Goal: Communication & Community: Answer question/provide support

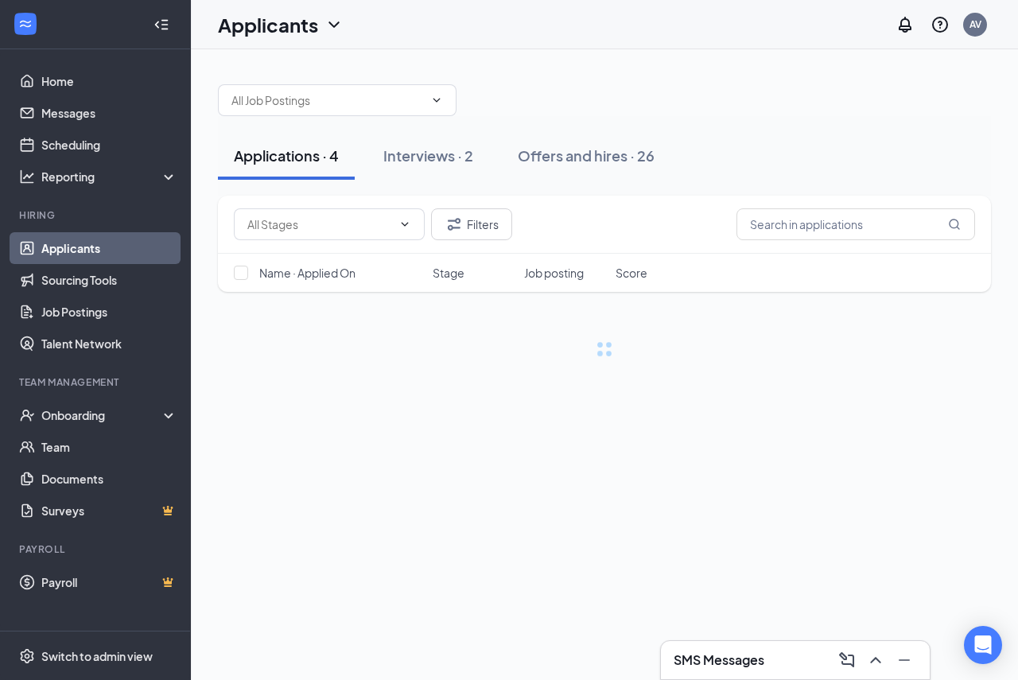
click at [732, 657] on h3 "SMS Messages" at bounding box center [719, 659] width 91 height 17
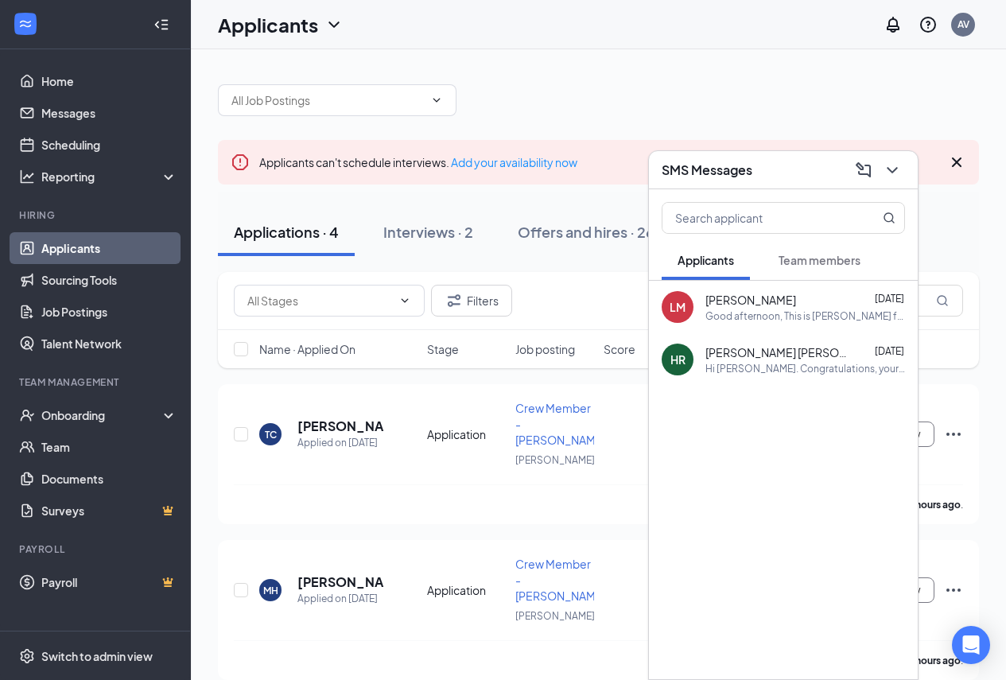
click at [768, 179] on div "SMS Messages" at bounding box center [783, 169] width 243 height 25
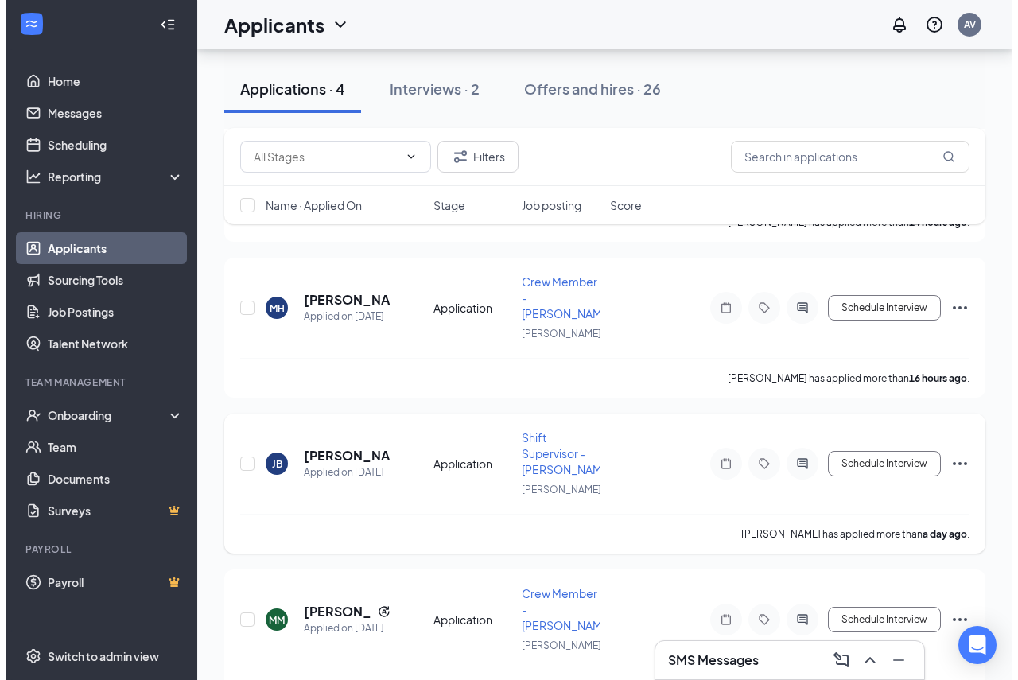
scroll to position [283, 0]
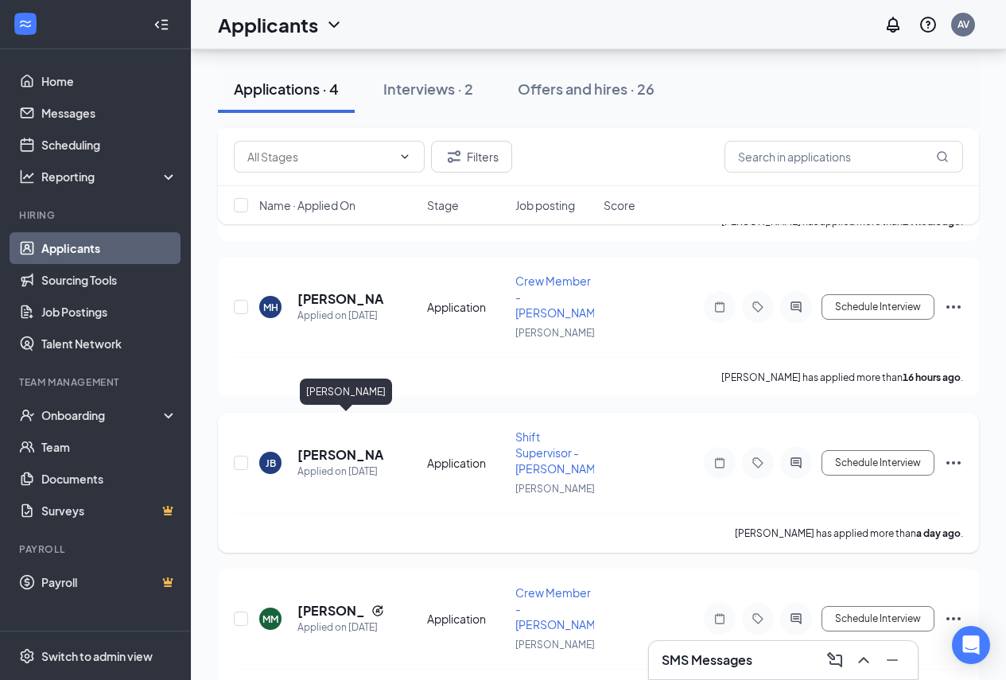
click at [348, 446] on h5 "[PERSON_NAME]" at bounding box center [340, 454] width 87 height 17
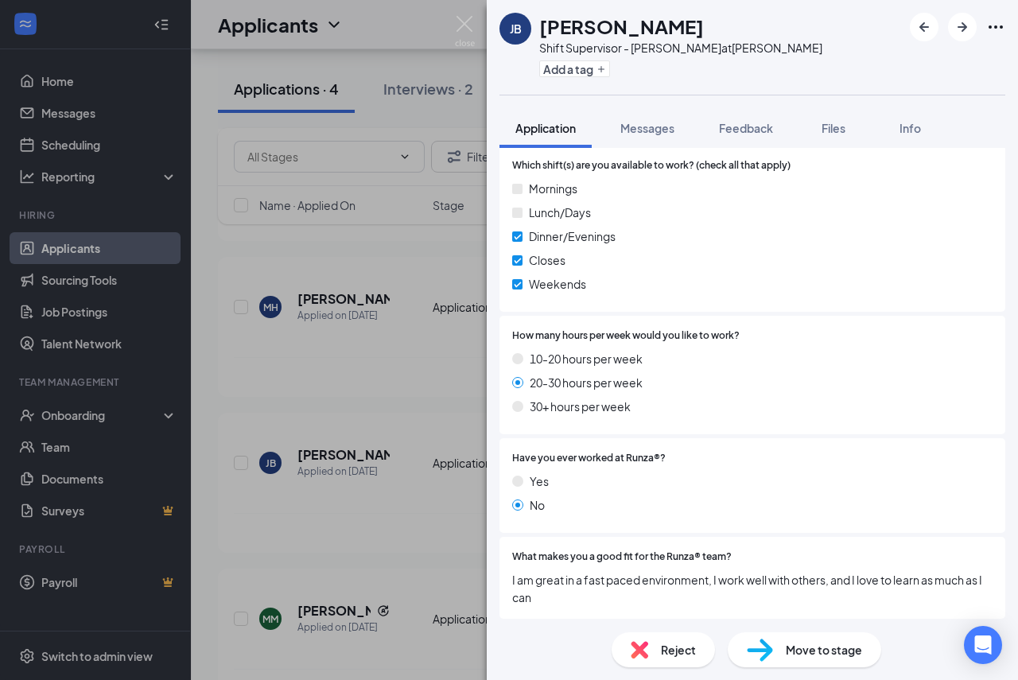
scroll to position [811, 0]
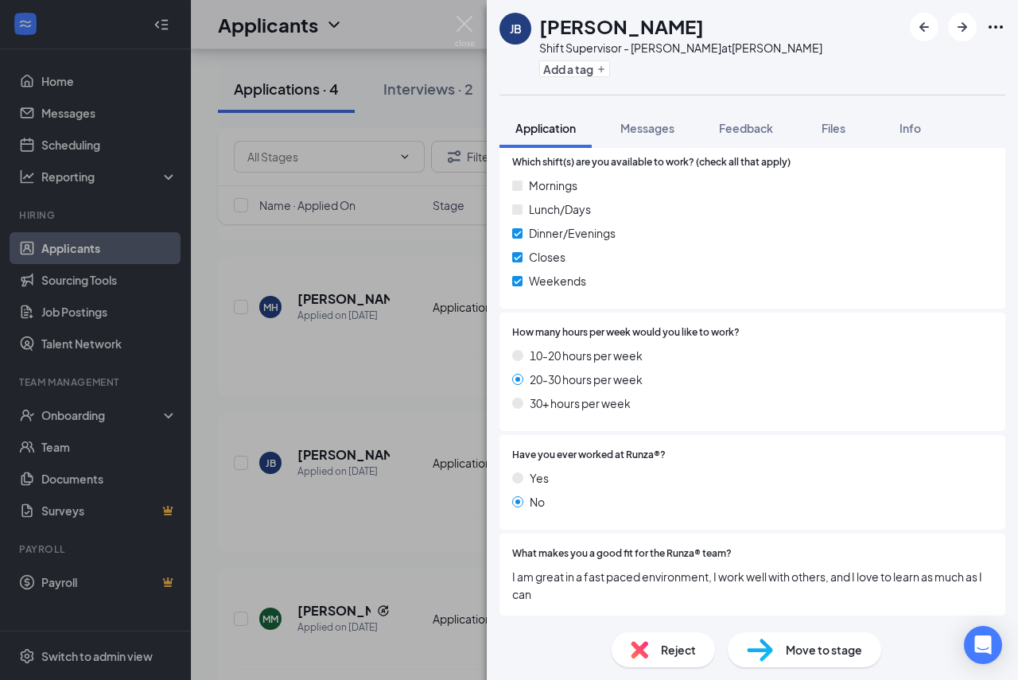
click at [452, 499] on div "JB [PERSON_NAME] Shift Supervisor - [PERSON_NAME] at [PERSON_NAME] Add a tag Ap…" at bounding box center [509, 340] width 1018 height 680
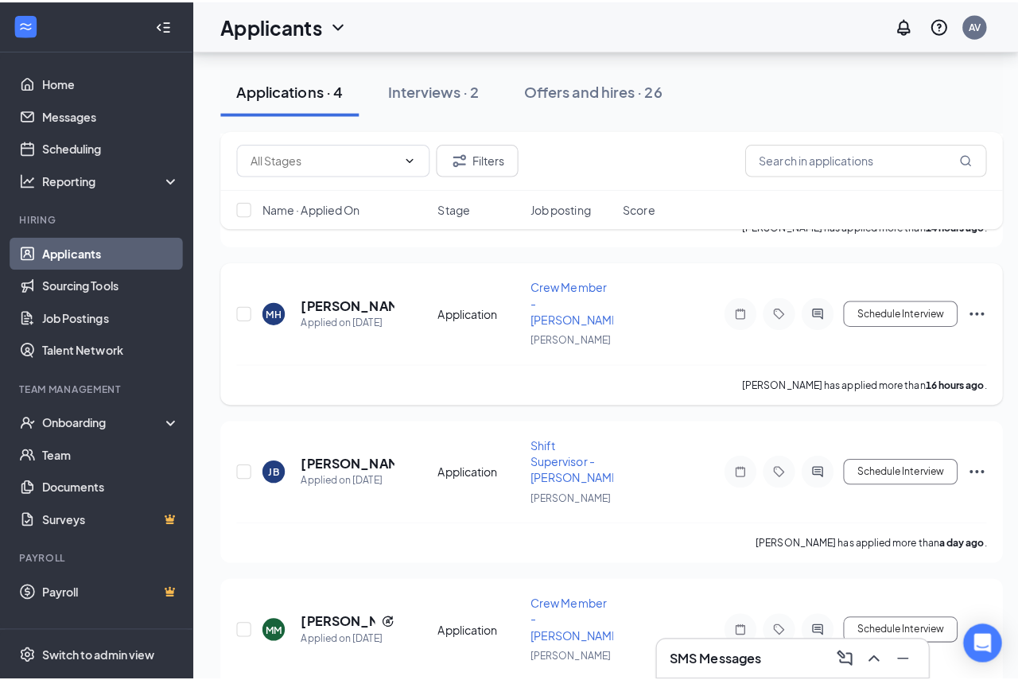
scroll to position [204, 0]
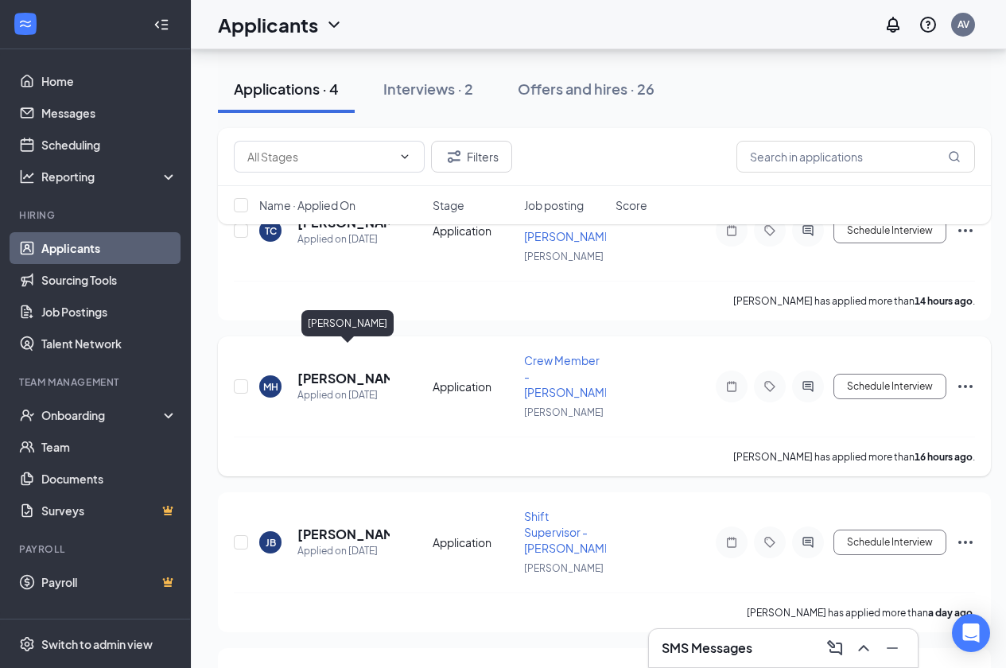
click at [340, 370] on h5 "[PERSON_NAME]" at bounding box center [343, 378] width 92 height 17
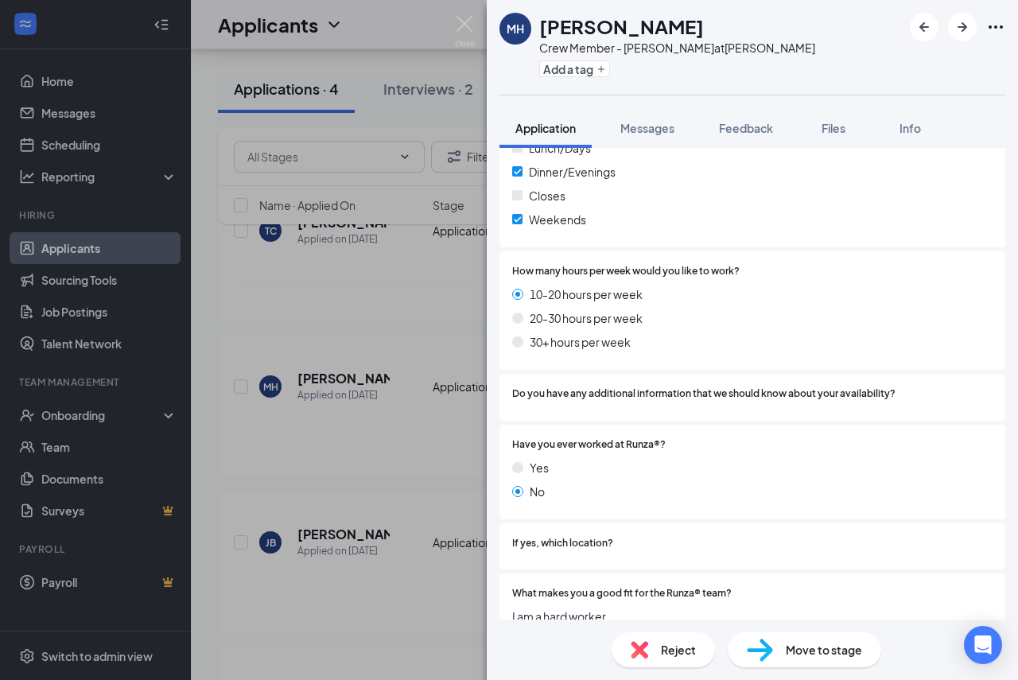
scroll to position [928, 0]
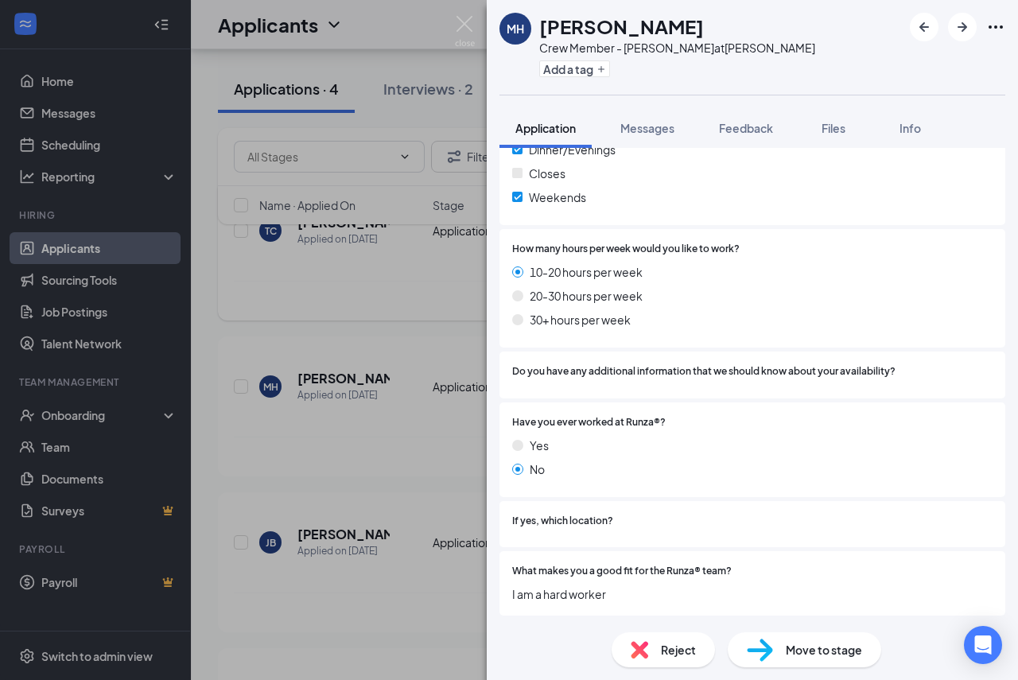
click at [357, 488] on div "[PERSON_NAME] Crew Member - [PERSON_NAME] at [PERSON_NAME] Add a tag Applicatio…" at bounding box center [509, 340] width 1018 height 680
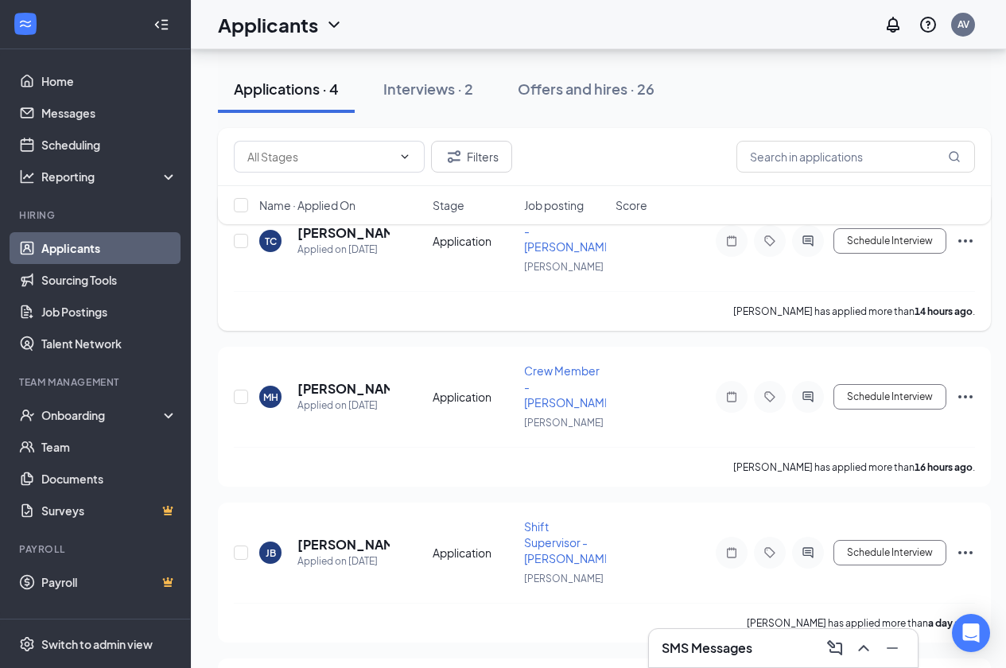
click at [345, 242] on h5 "[PERSON_NAME]" at bounding box center [343, 232] width 92 height 17
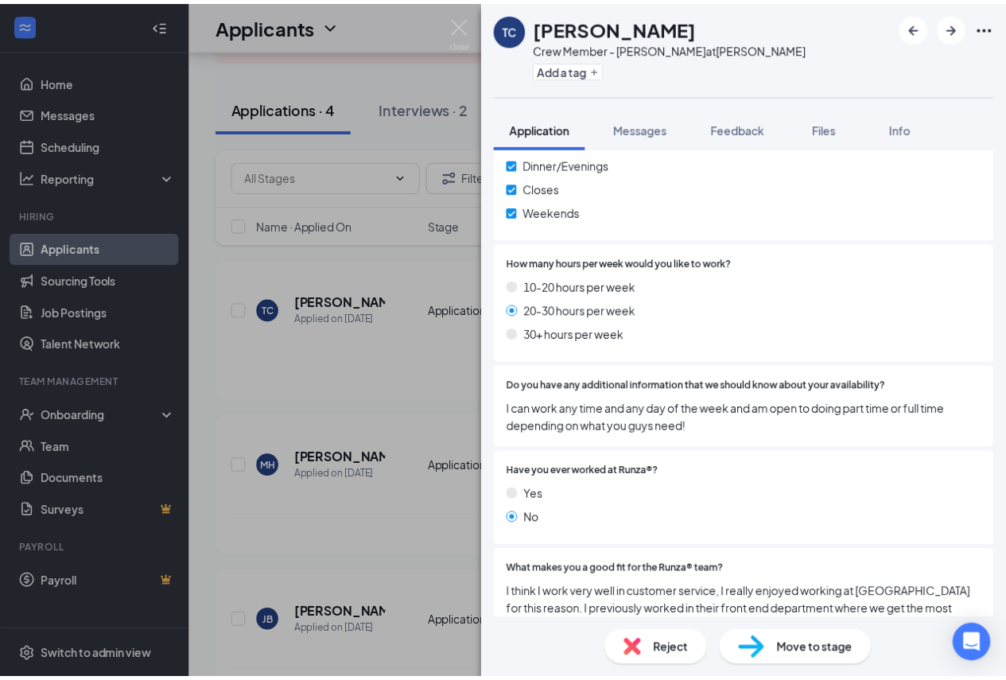
scroll to position [950, 0]
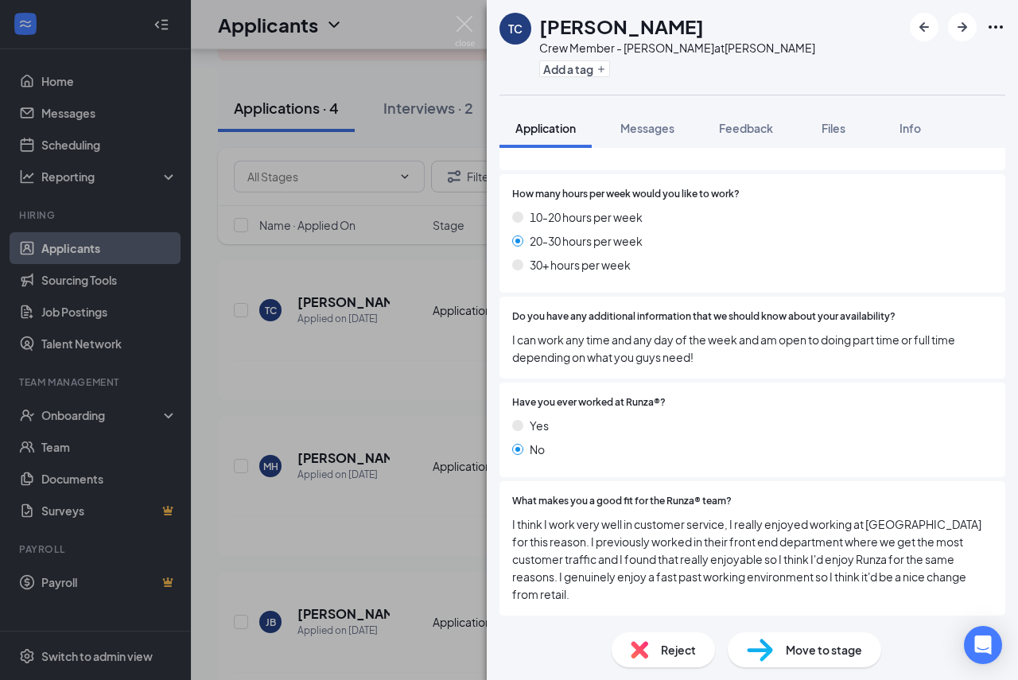
click at [450, 547] on div "[PERSON_NAME] Crew Member - [PERSON_NAME] at [PERSON_NAME] Add a tag Applicatio…" at bounding box center [509, 340] width 1018 height 680
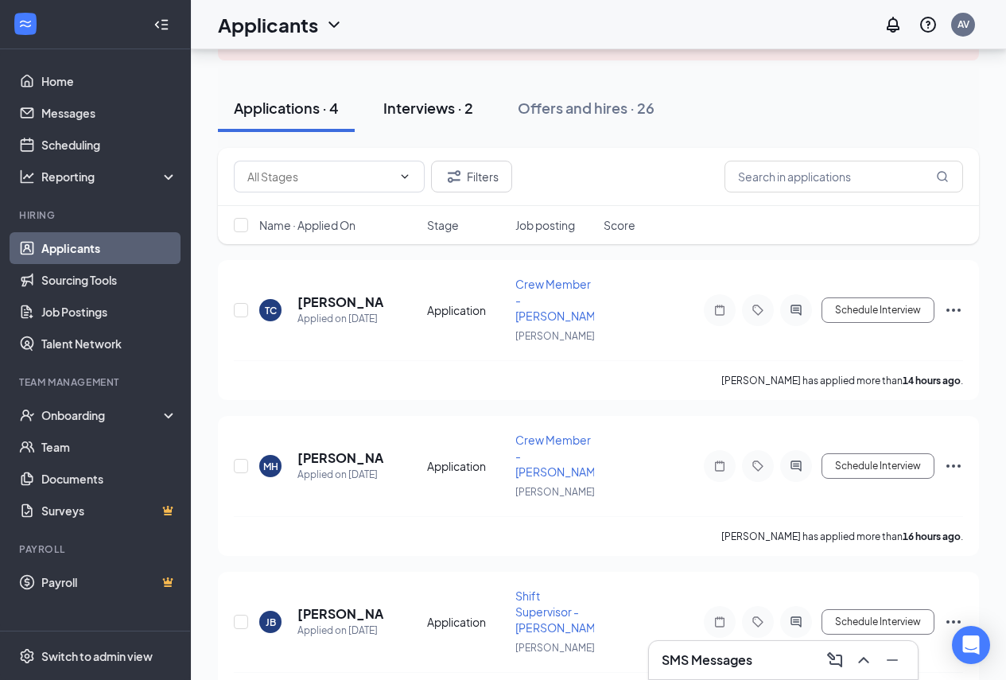
click at [451, 103] on div "Interviews · 2" at bounding box center [428, 108] width 90 height 20
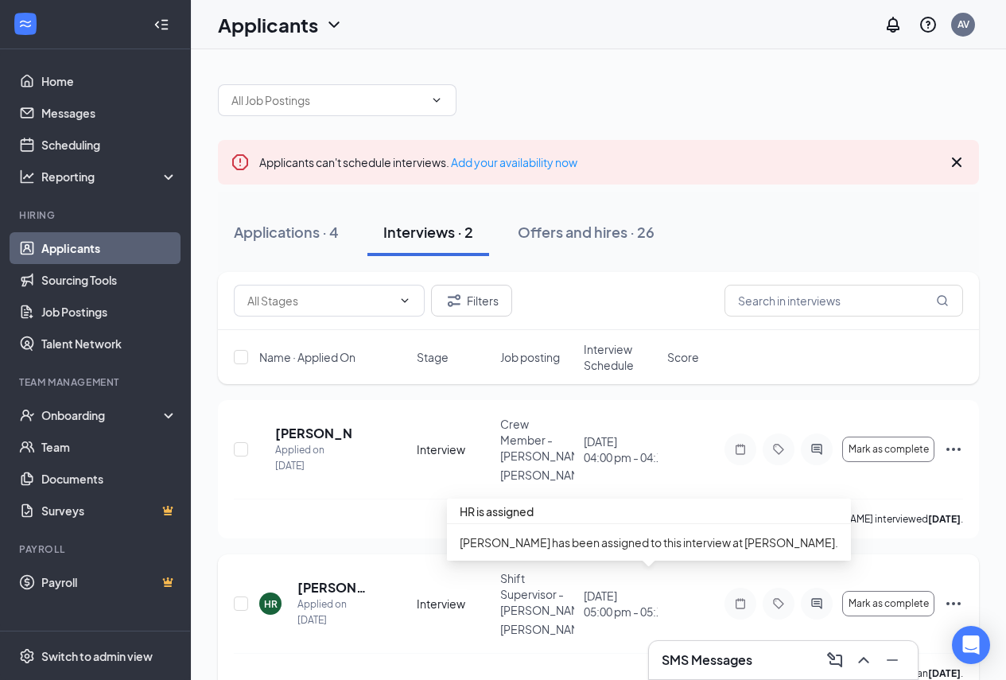
scroll to position [27, 0]
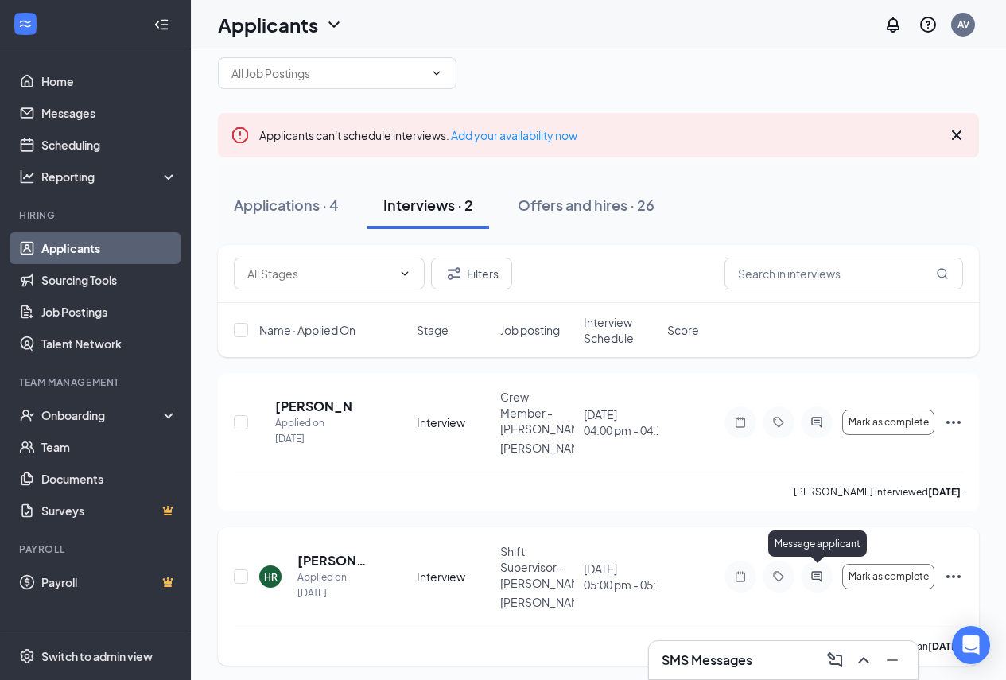
click at [822, 571] on icon "ActiveChat" at bounding box center [816, 576] width 19 height 13
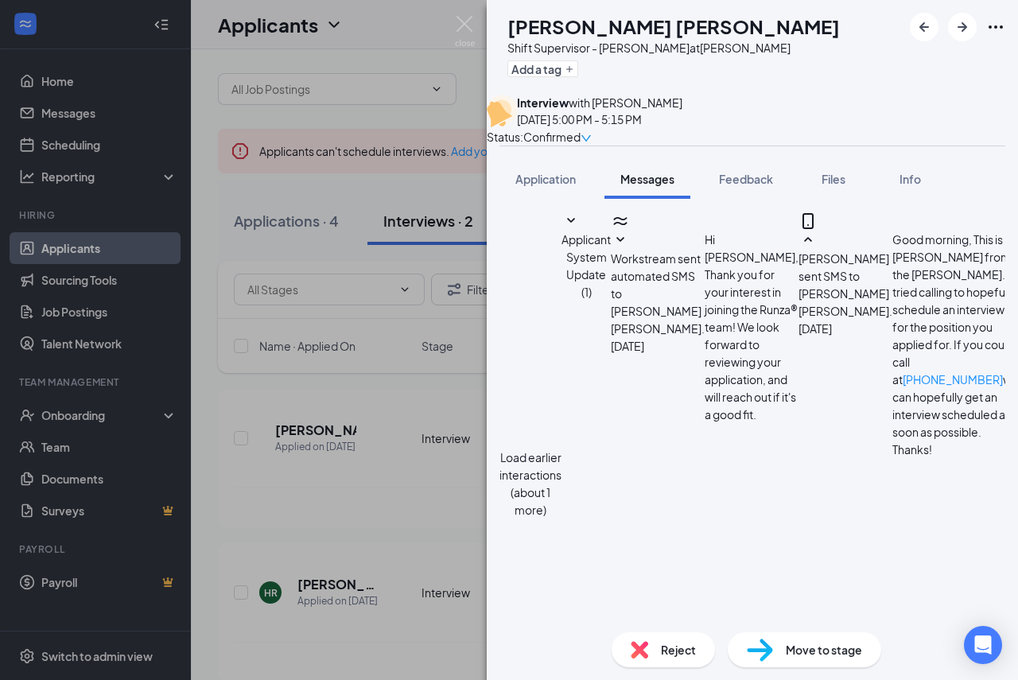
scroll to position [845, 0]
type textarea "H"
type textarea "Good morning, I'm sorry are we able to reschedule for [DATE] at 5 instead? I ha…"
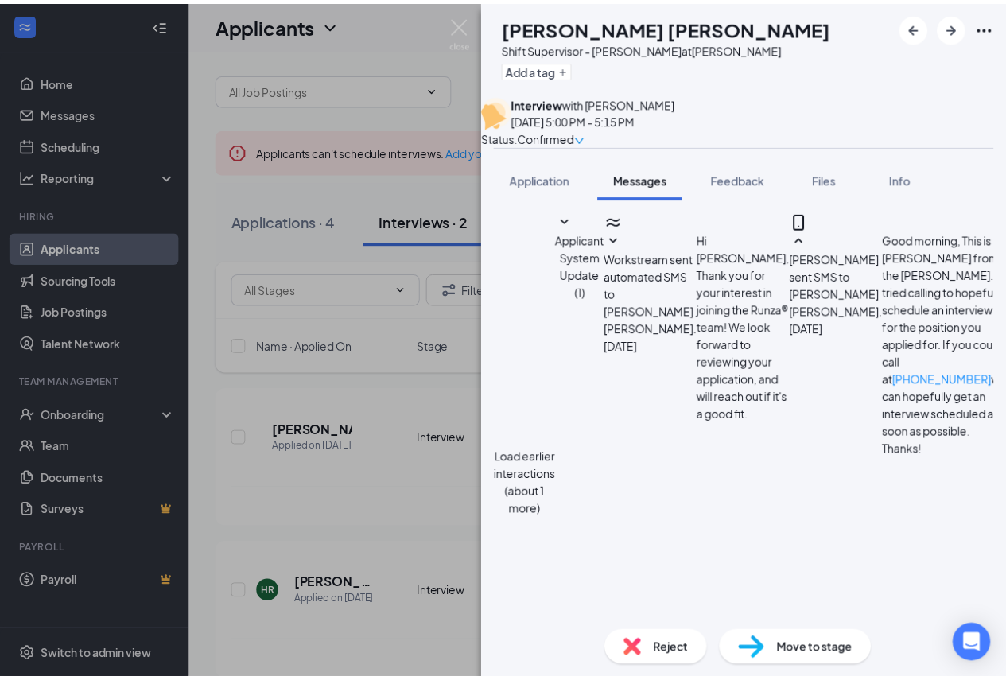
scroll to position [965, 0]
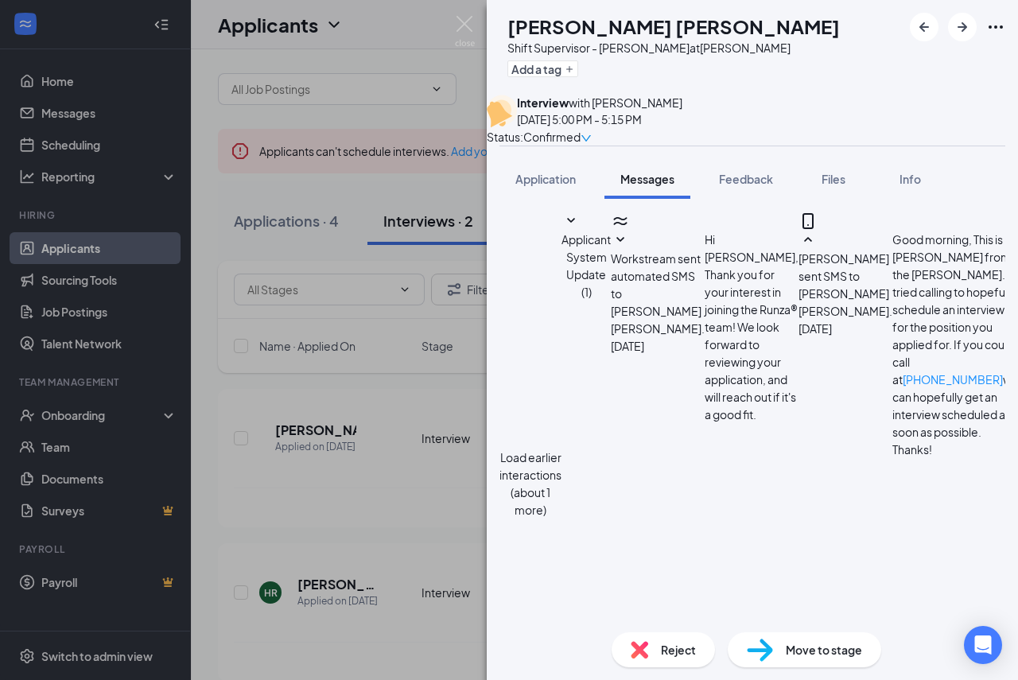
click at [395, 483] on div "[PERSON_NAME] Shift Supervisor - [PERSON_NAME] at [PERSON_NAME] Add a tag Inter…" at bounding box center [509, 340] width 1018 height 680
